Goal: Information Seeking & Learning: Learn about a topic

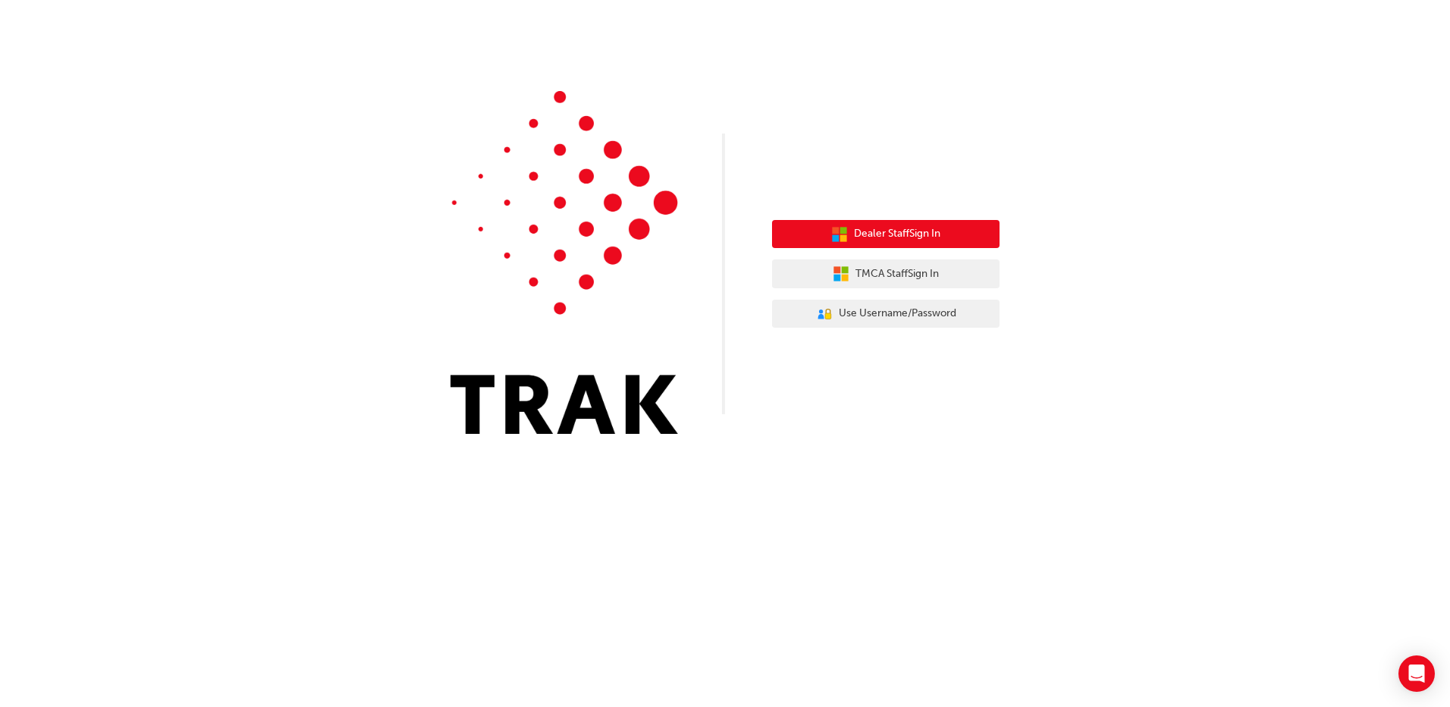
click at [929, 246] on button "Dealer Staff Sign In" at bounding box center [886, 234] width 228 height 29
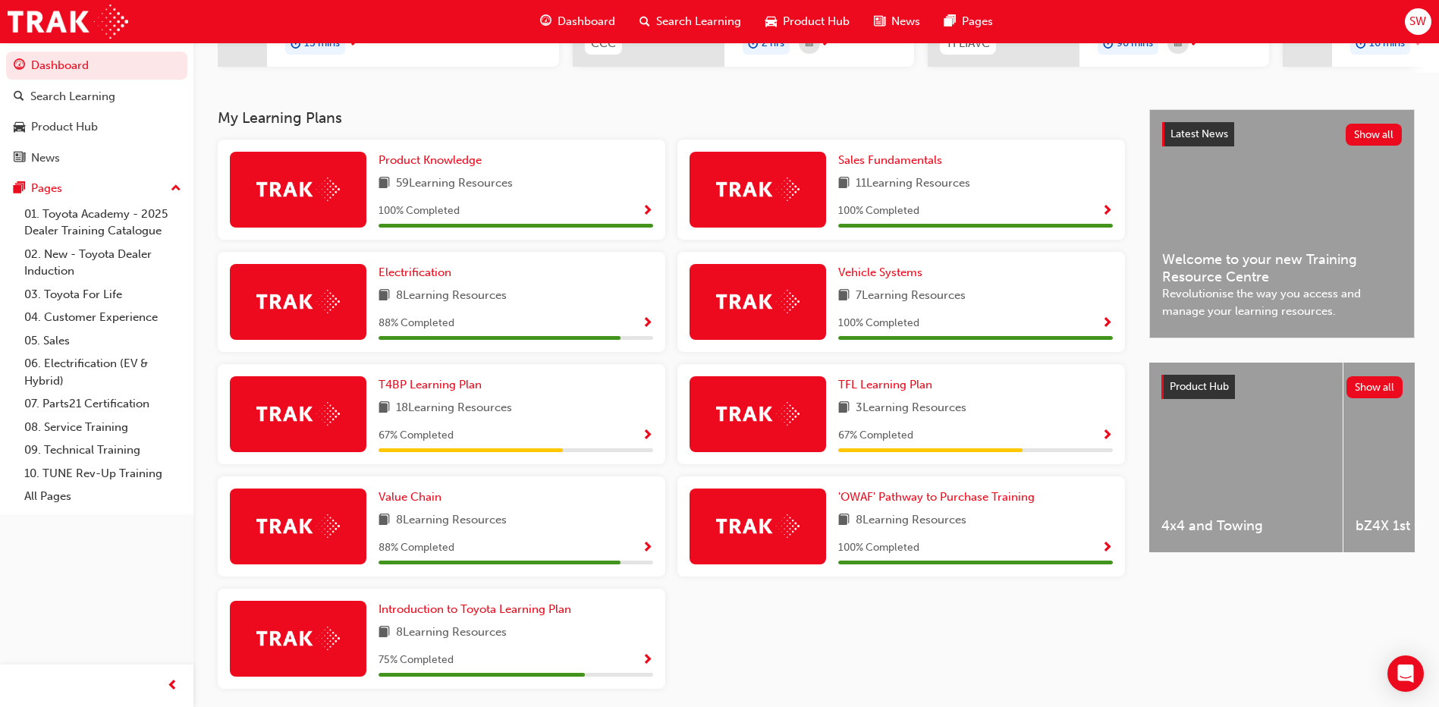
scroll to position [278, 0]
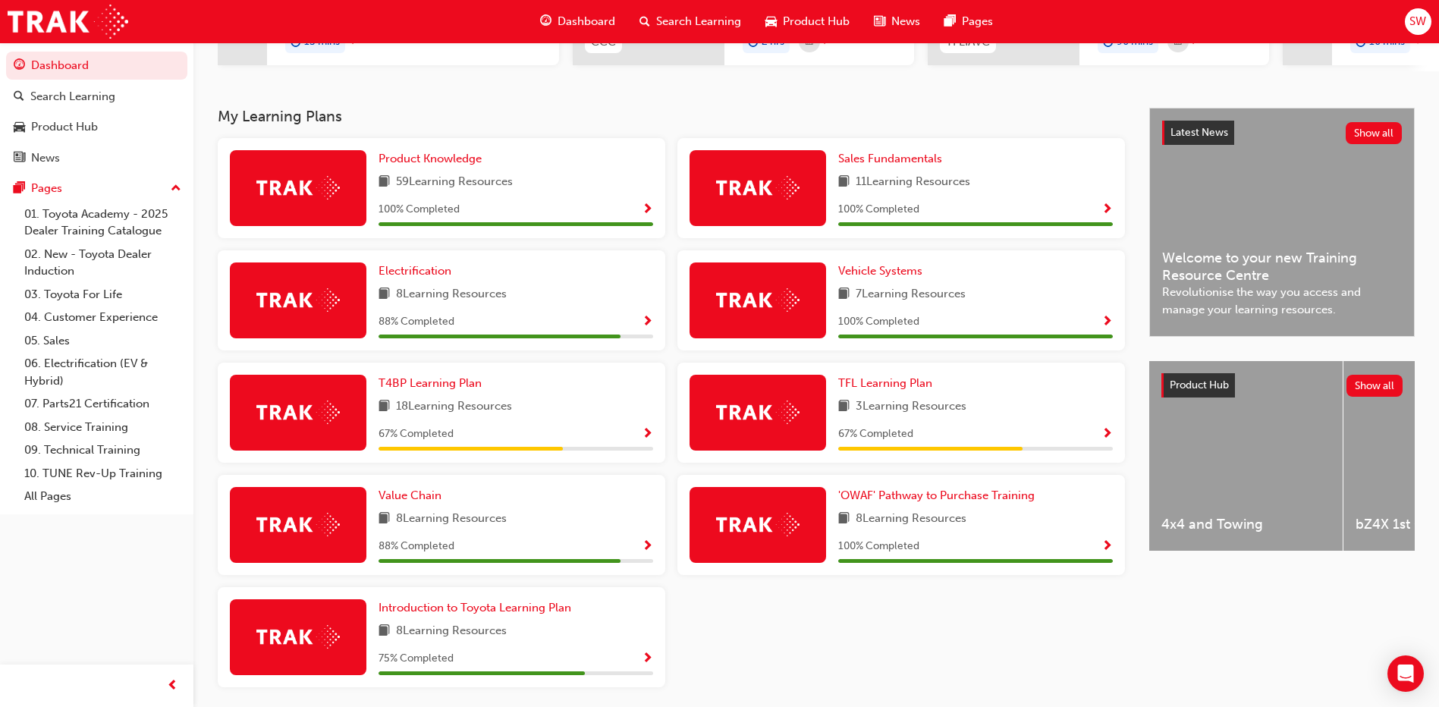
click at [649, 442] on span "Show Progress" at bounding box center [647, 435] width 11 height 14
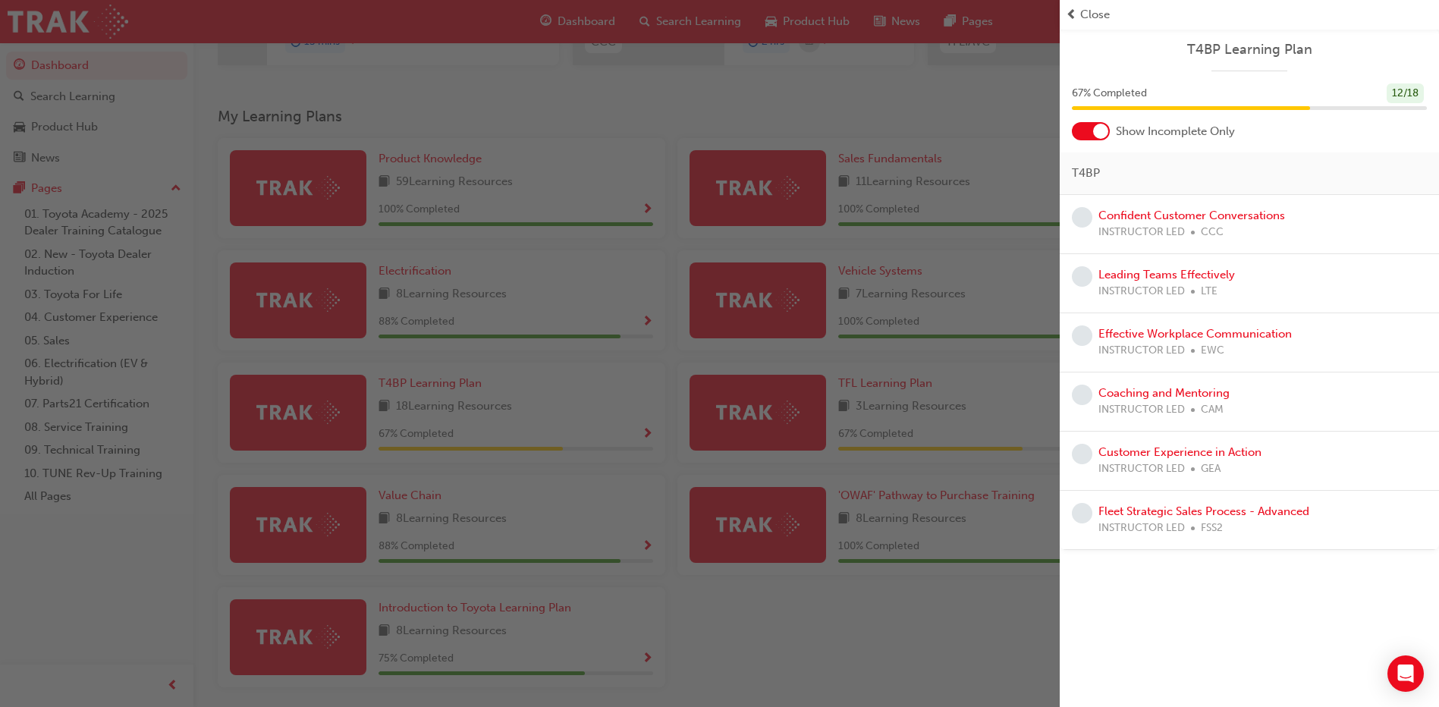
click at [825, 660] on div "button" at bounding box center [530, 353] width 1060 height 707
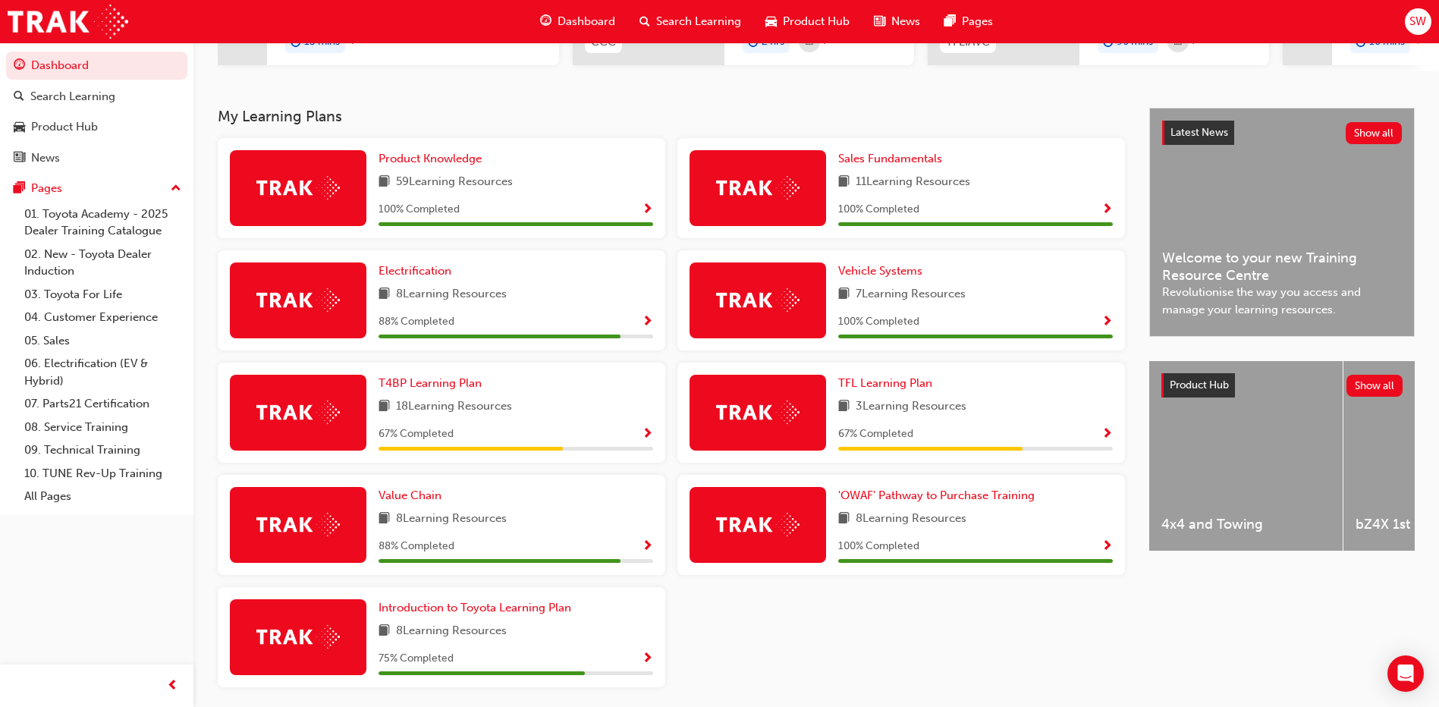
click at [1058, 416] on div "3 Learning Resources" at bounding box center [975, 407] width 275 height 19
click at [1107, 442] on span "Show Progress" at bounding box center [1107, 435] width 11 height 14
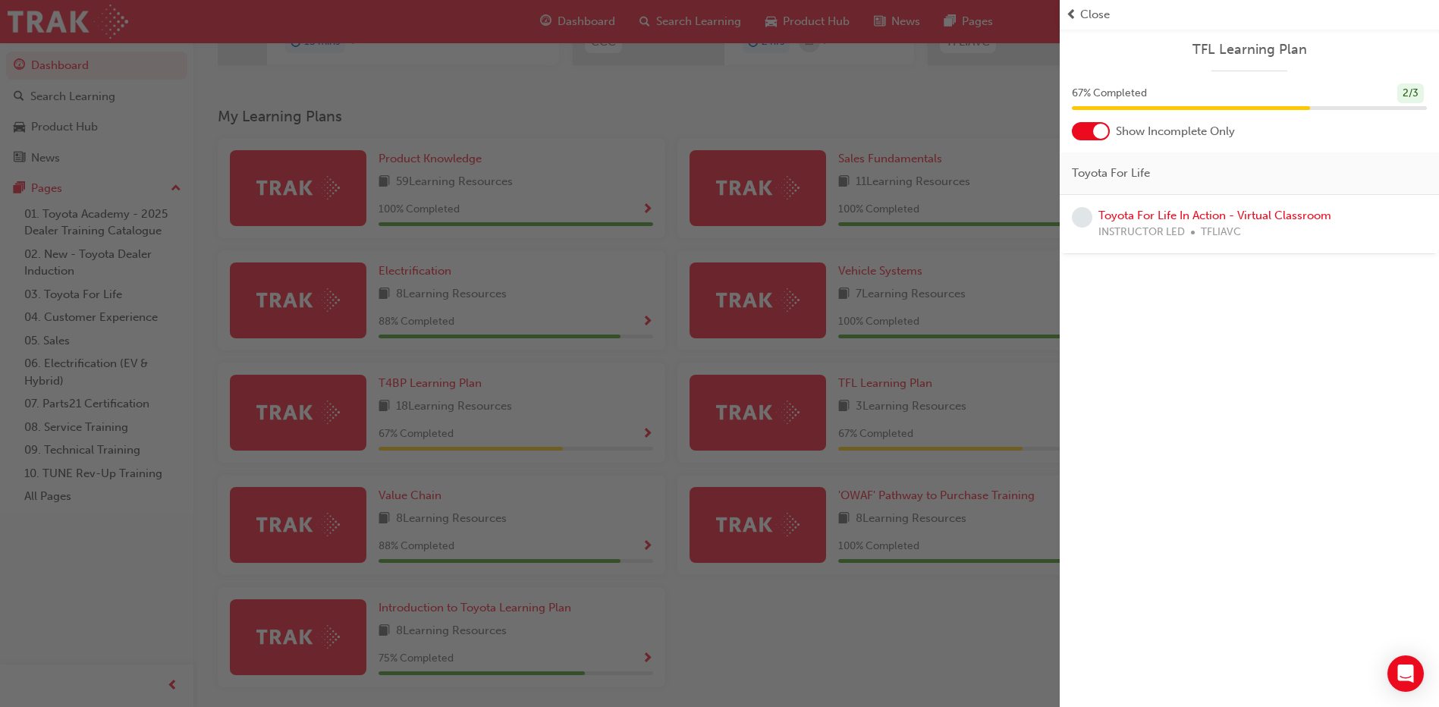
click at [988, 626] on div "button" at bounding box center [530, 353] width 1060 height 707
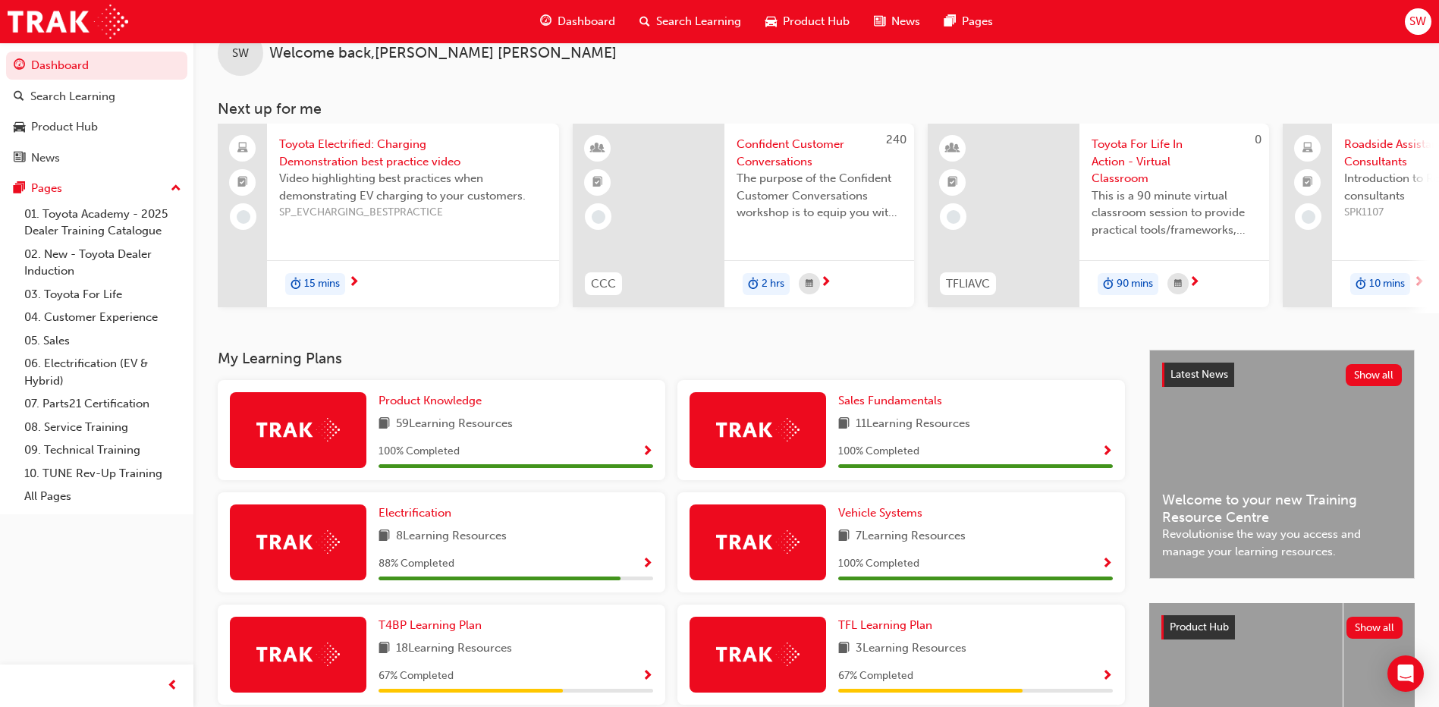
scroll to position [36, 0]
click at [67, 125] on div "Product Hub" at bounding box center [64, 126] width 67 height 17
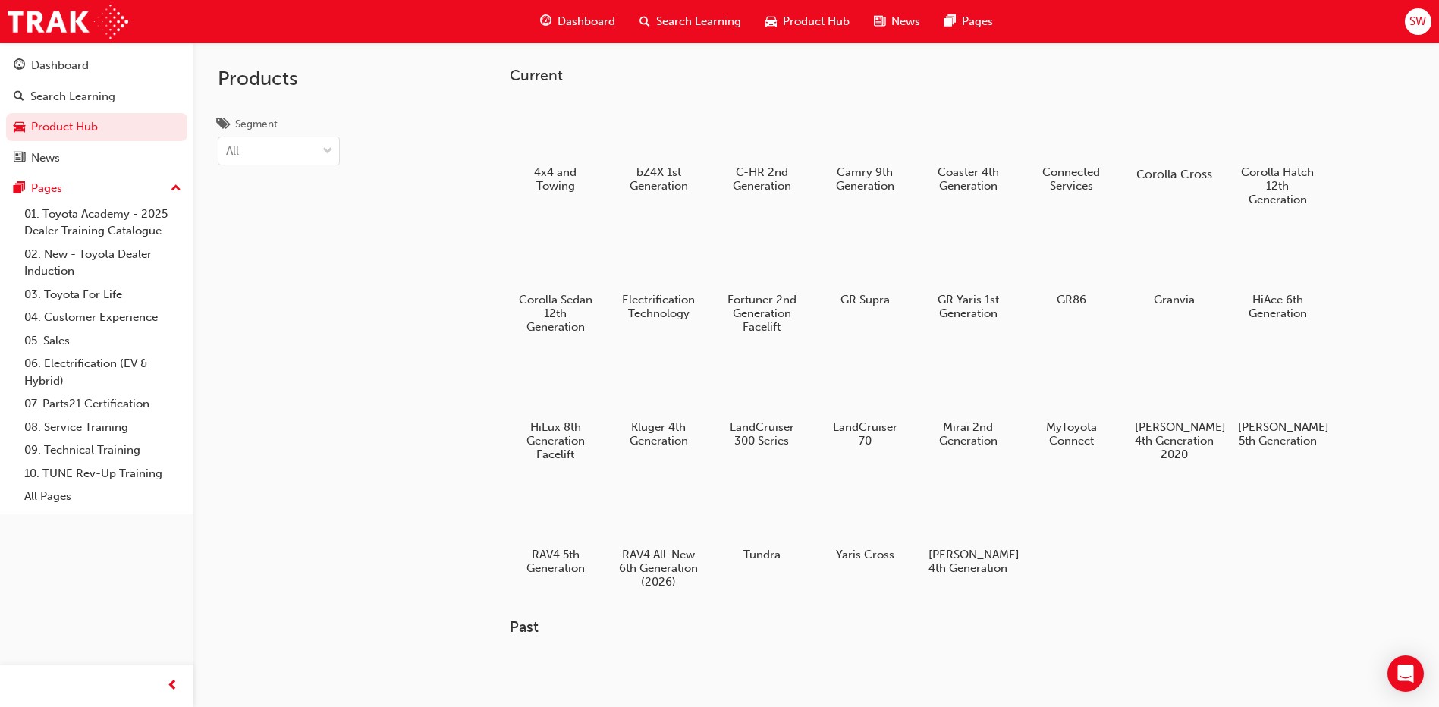
click at [1164, 128] on div at bounding box center [1175, 130] width 84 height 61
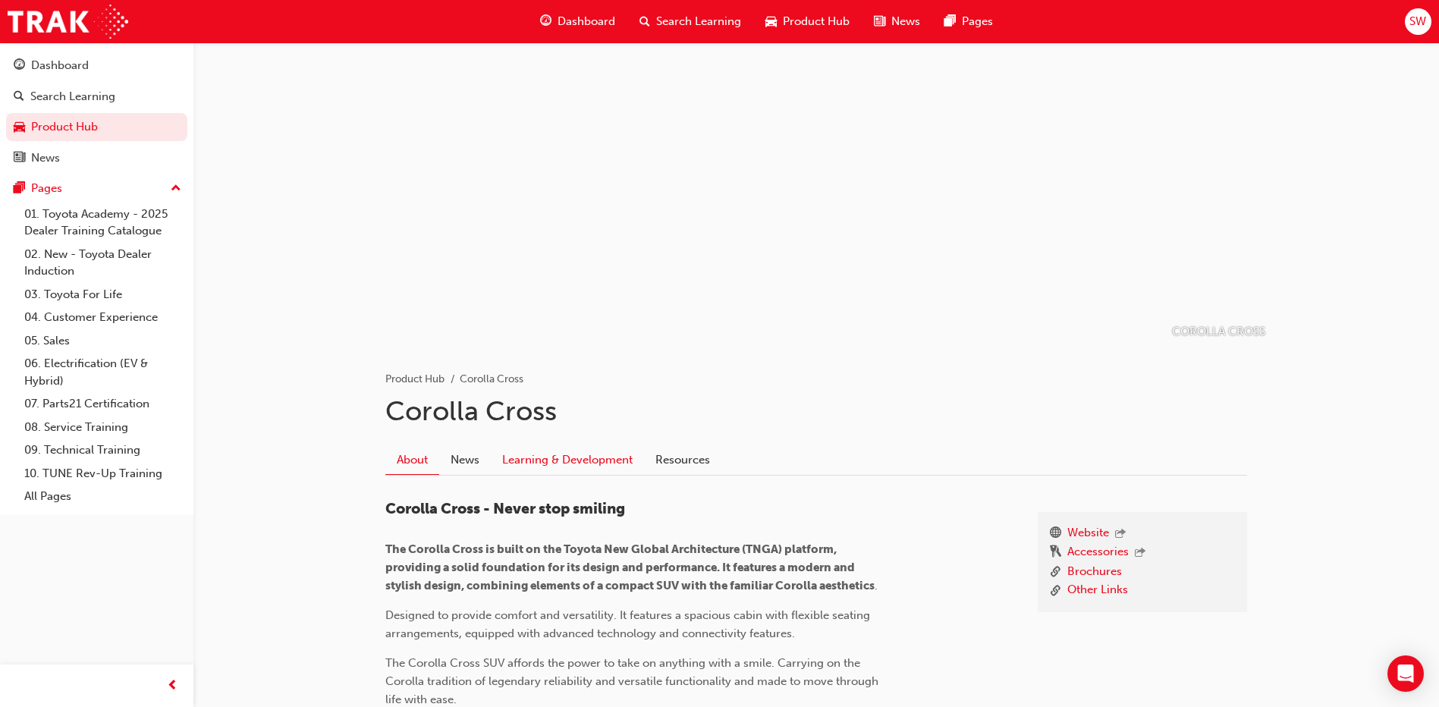
click at [596, 463] on link "Learning & Development" at bounding box center [567, 459] width 153 height 29
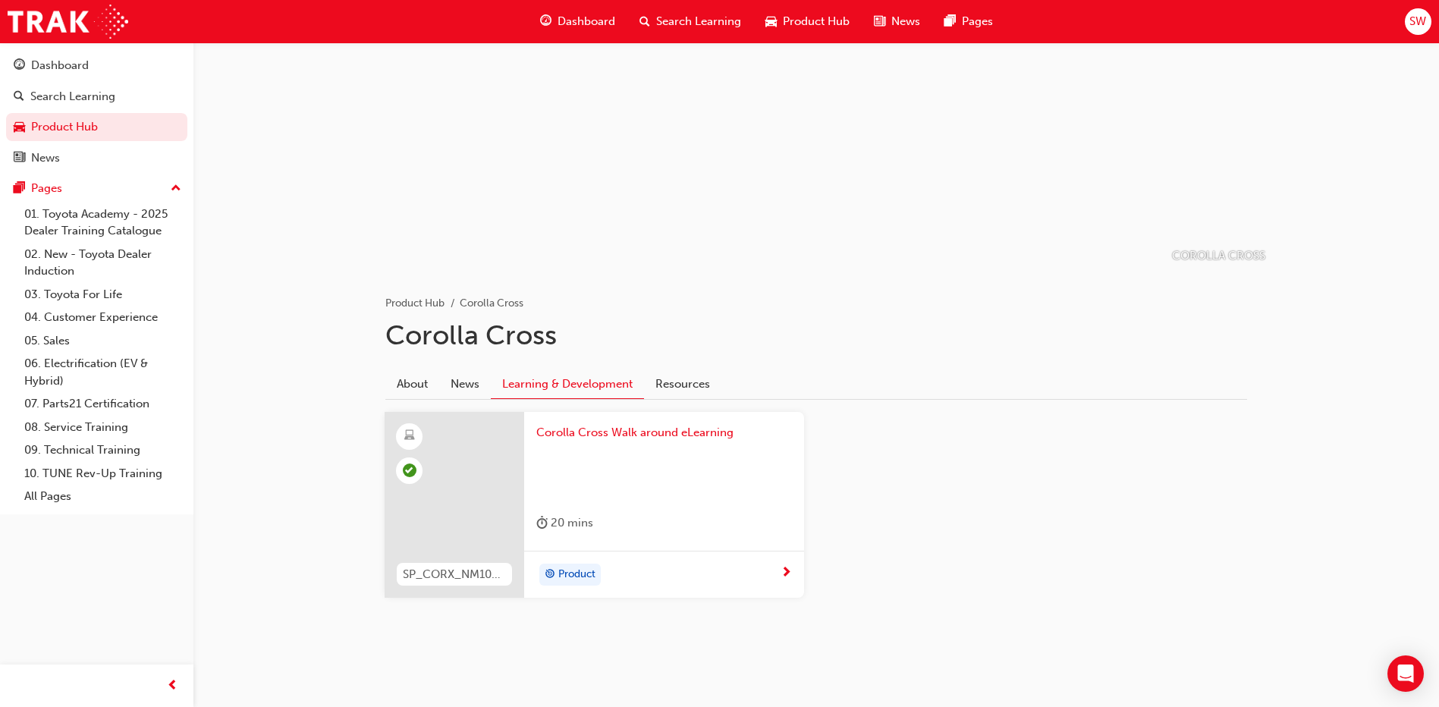
scroll to position [77, 0]
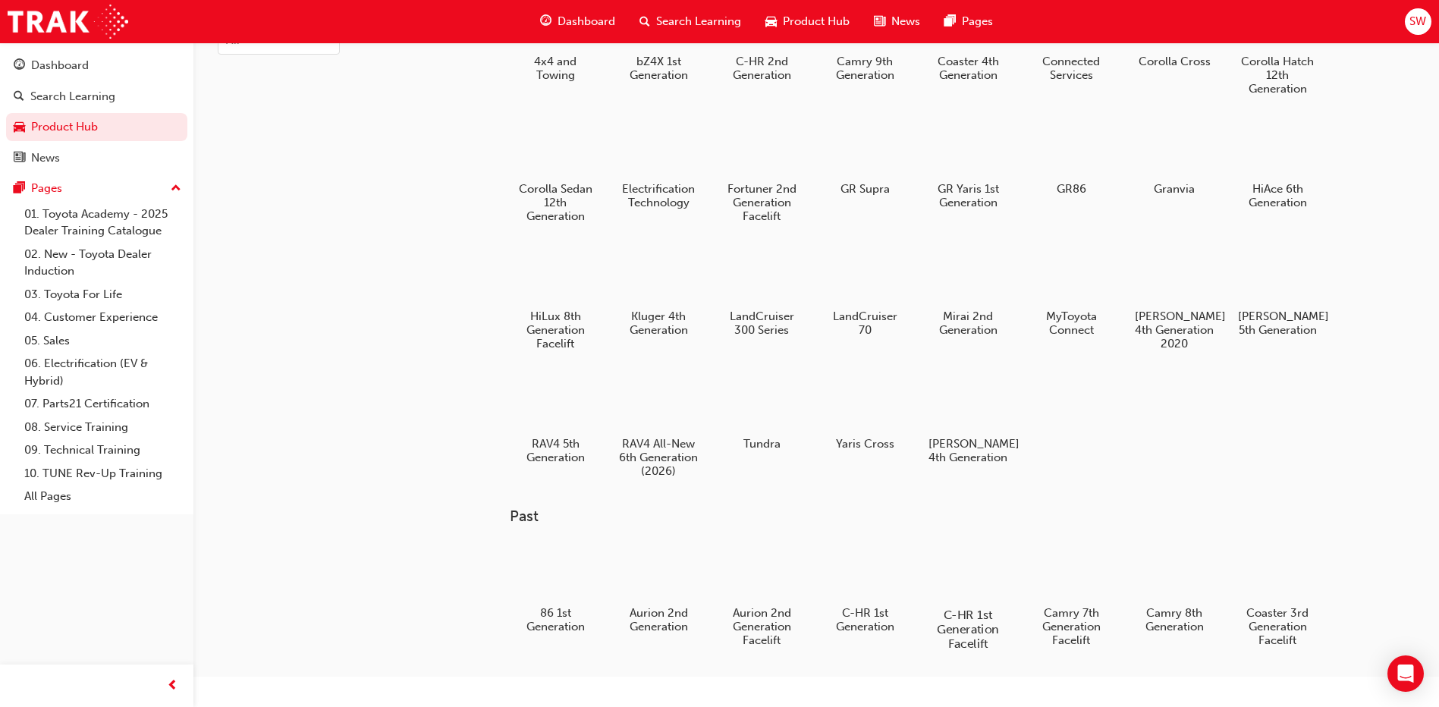
scroll to position [127, 0]
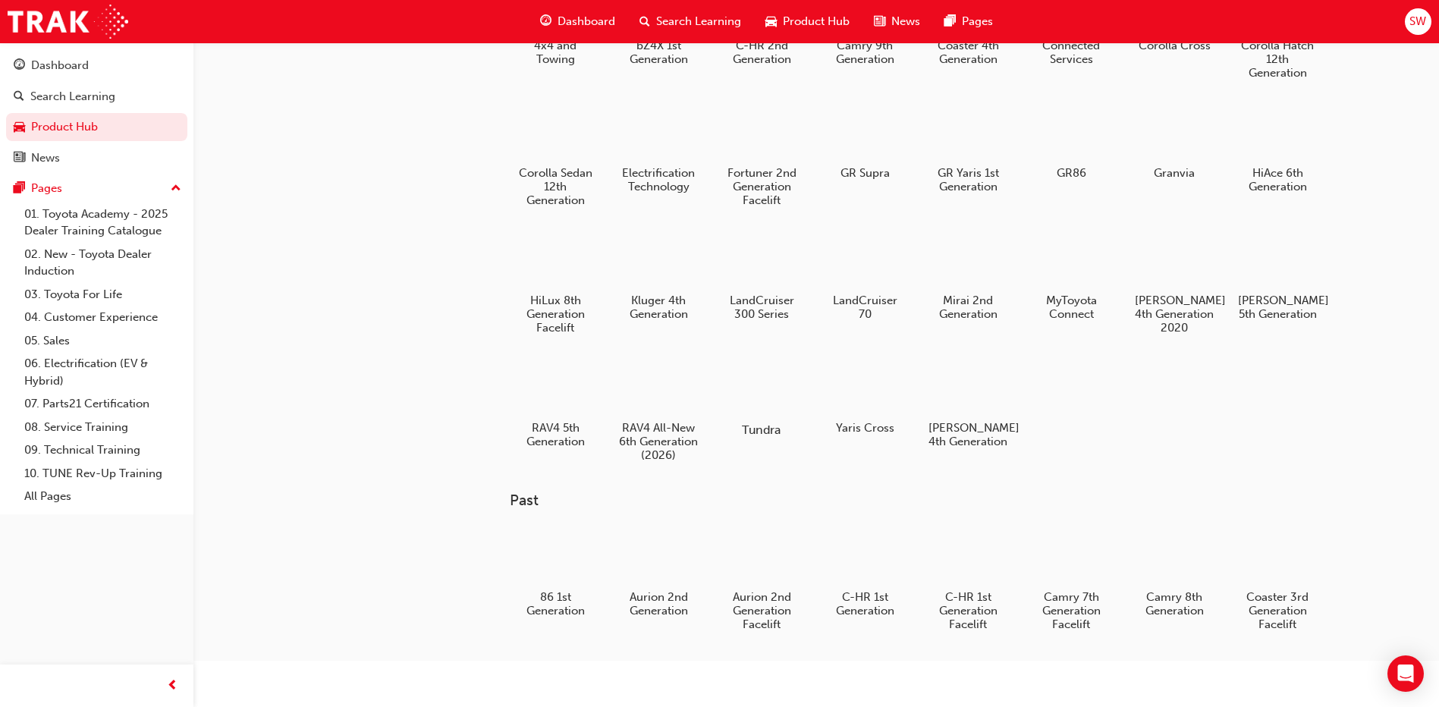
click at [761, 382] on div at bounding box center [762, 386] width 84 height 60
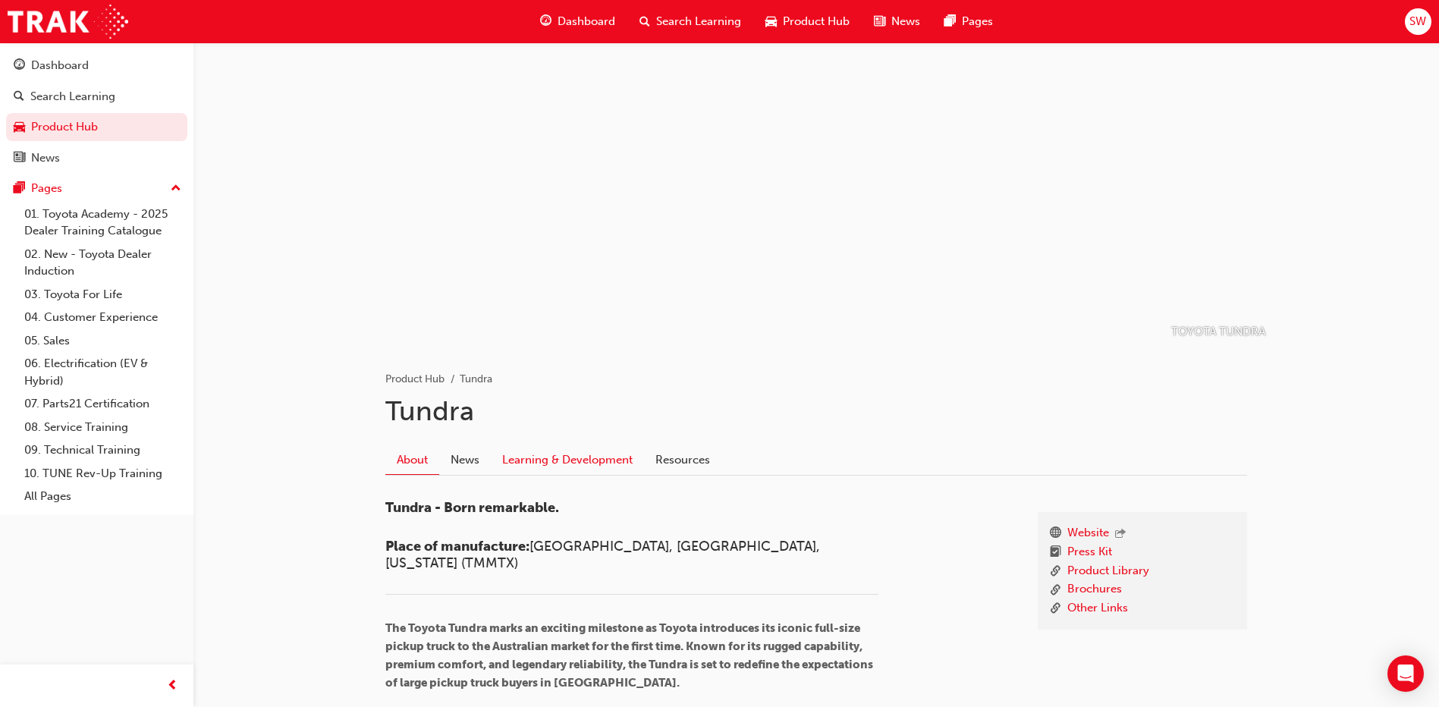
click at [590, 458] on link "Learning & Development" at bounding box center [567, 459] width 153 height 29
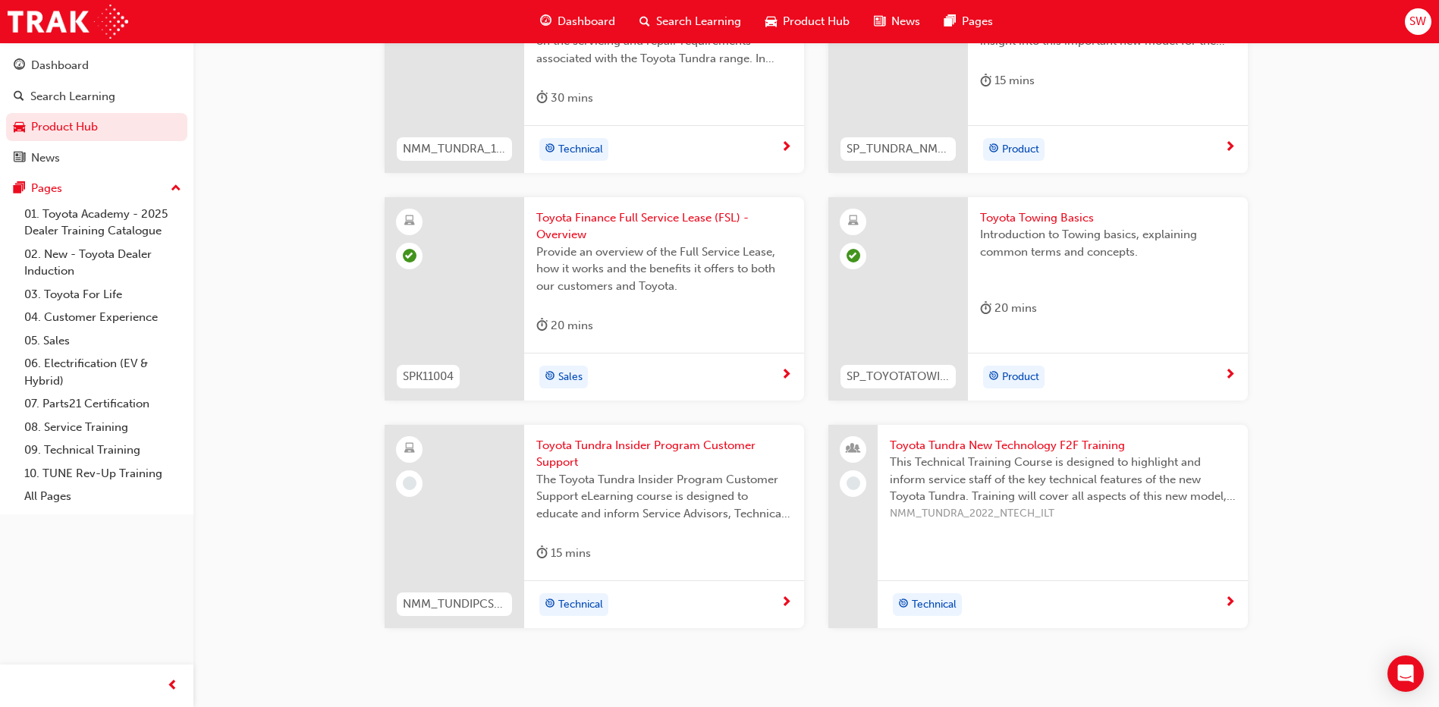
scroll to position [1233, 0]
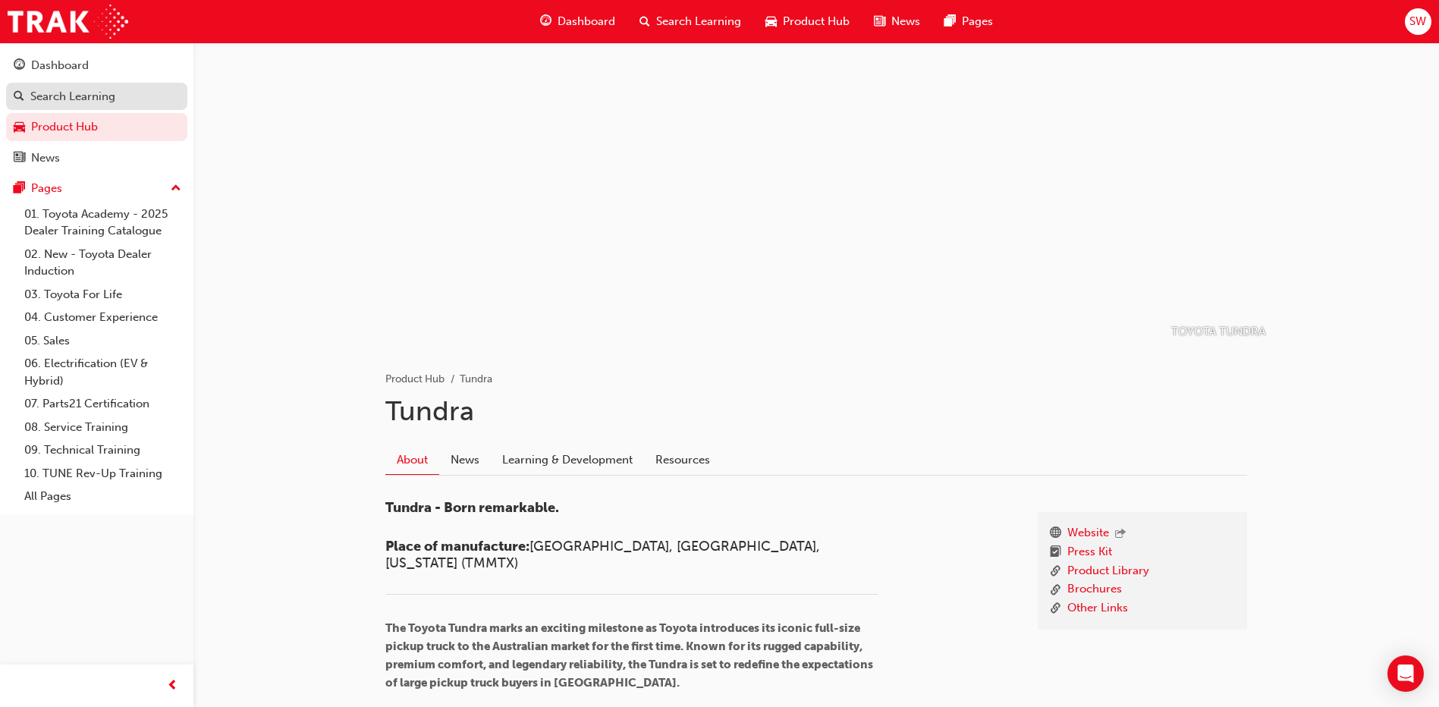
scroll to position [127, 0]
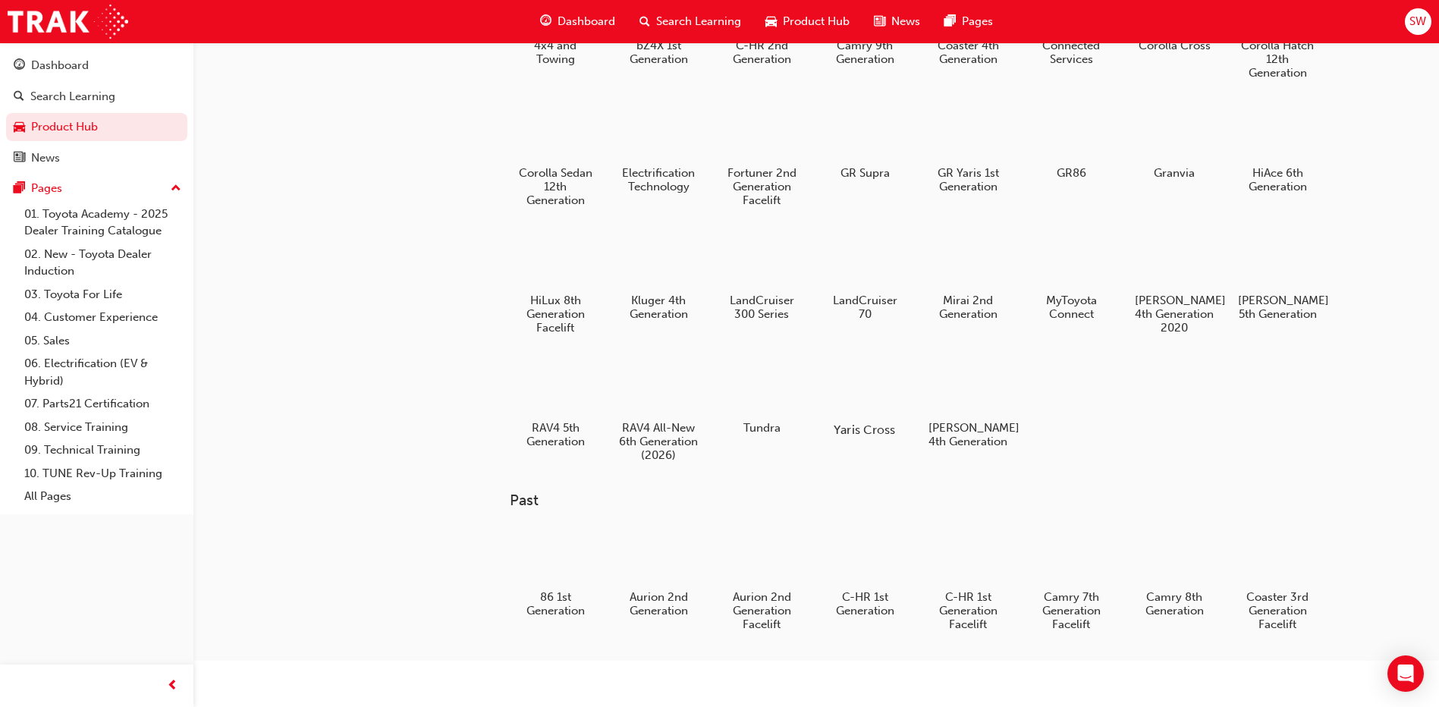
click at [884, 374] on div at bounding box center [865, 386] width 84 height 60
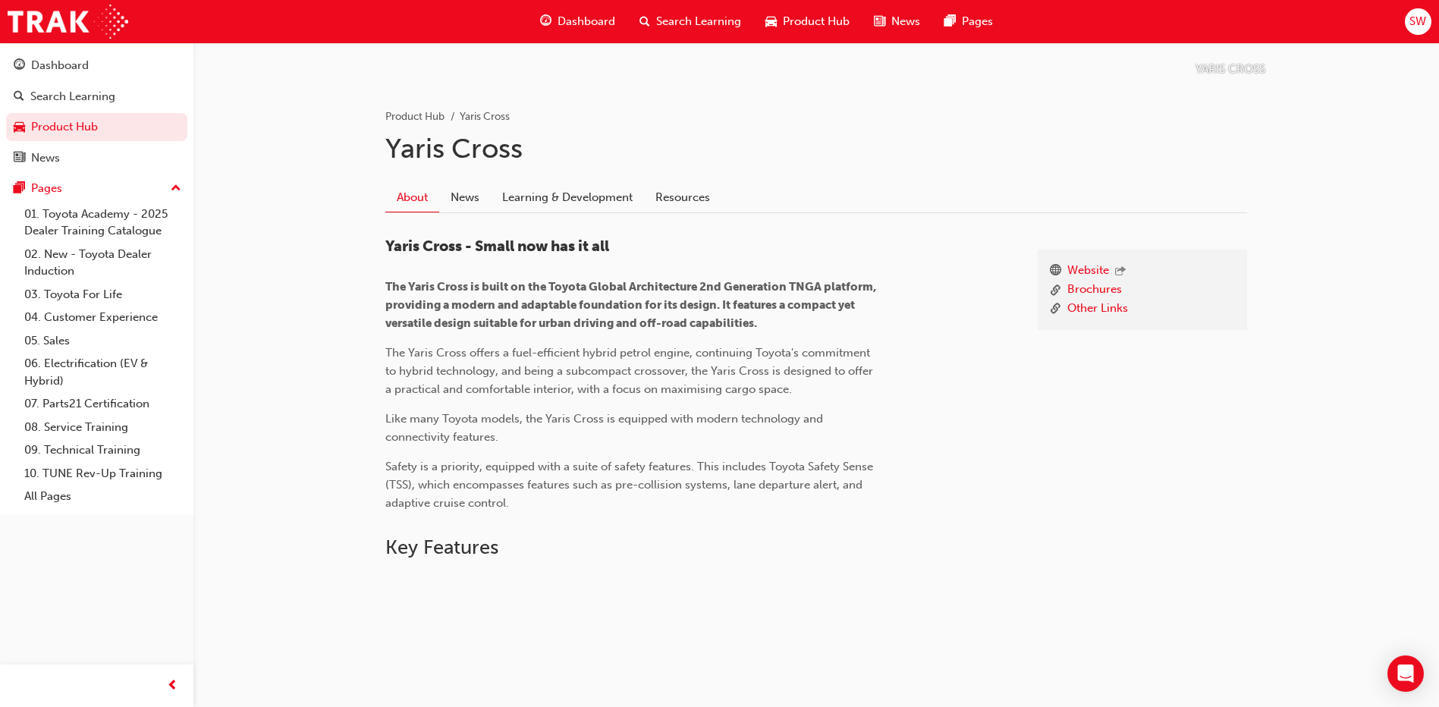
scroll to position [253, 0]
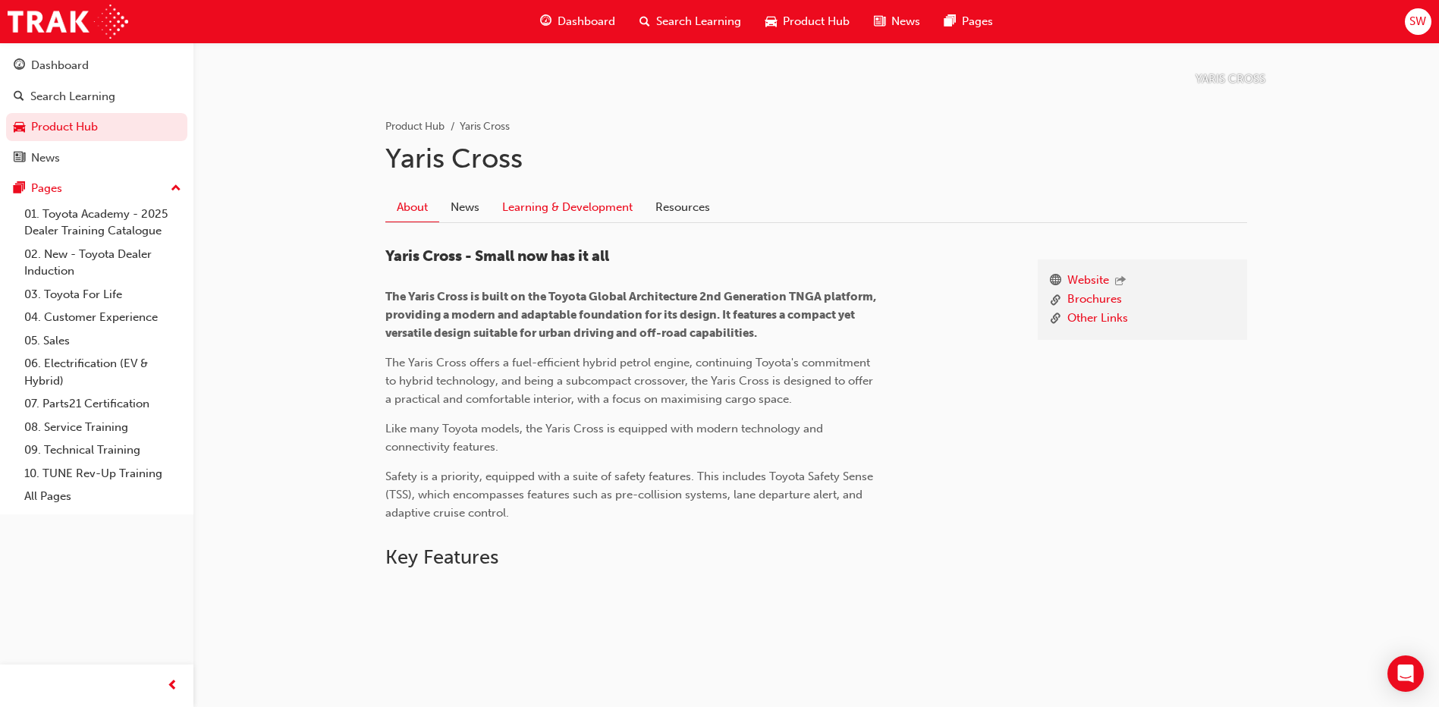
click at [592, 208] on link "Learning & Development" at bounding box center [567, 207] width 153 height 29
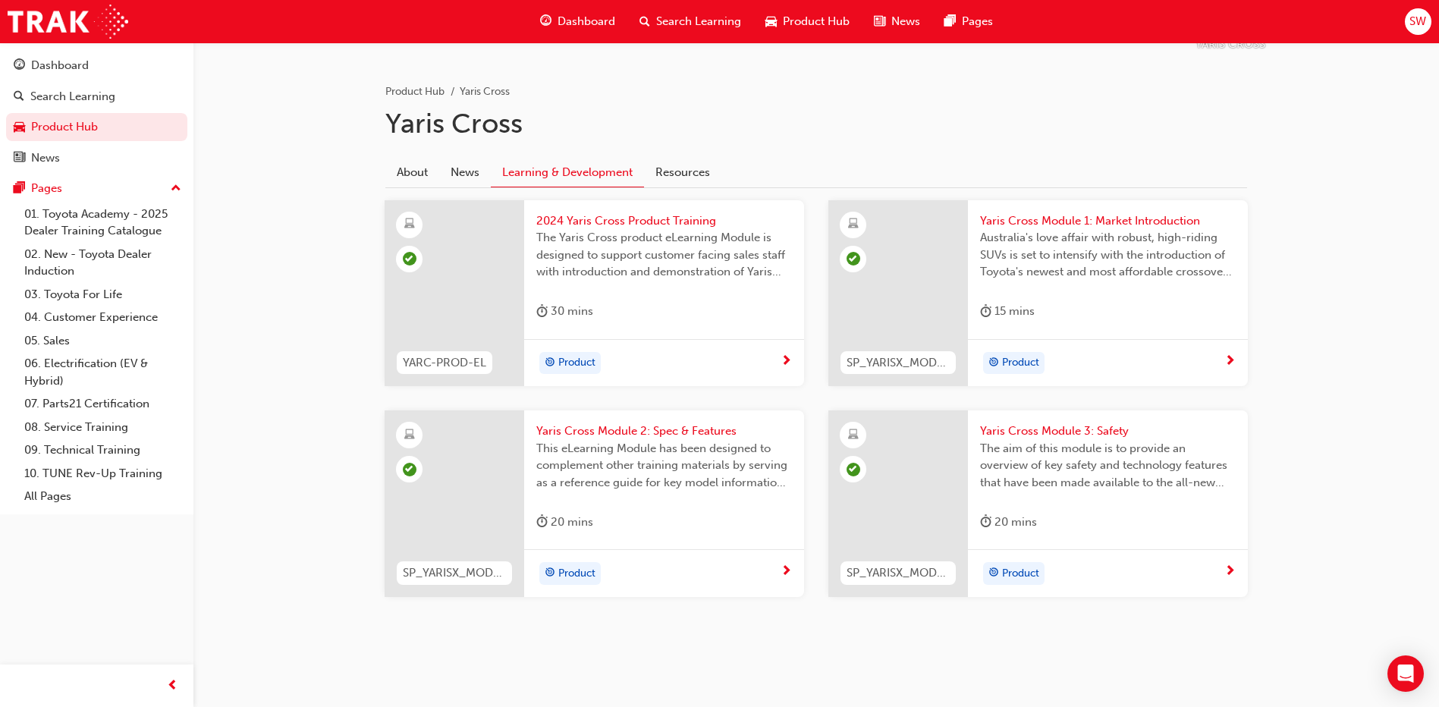
scroll to position [288, 0]
